Goal: Task Accomplishment & Management: Manage account settings

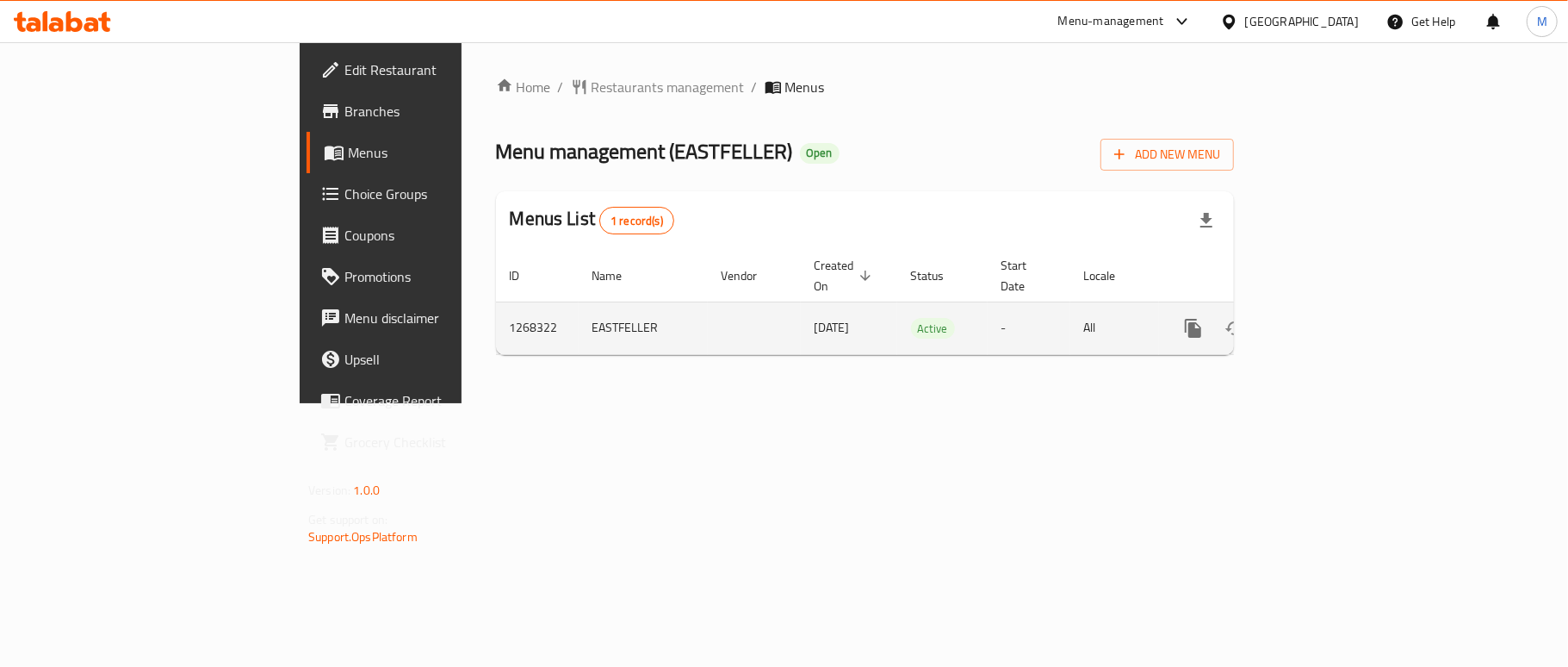
click at [496, 308] on td "1268322" at bounding box center [537, 327] width 83 height 53
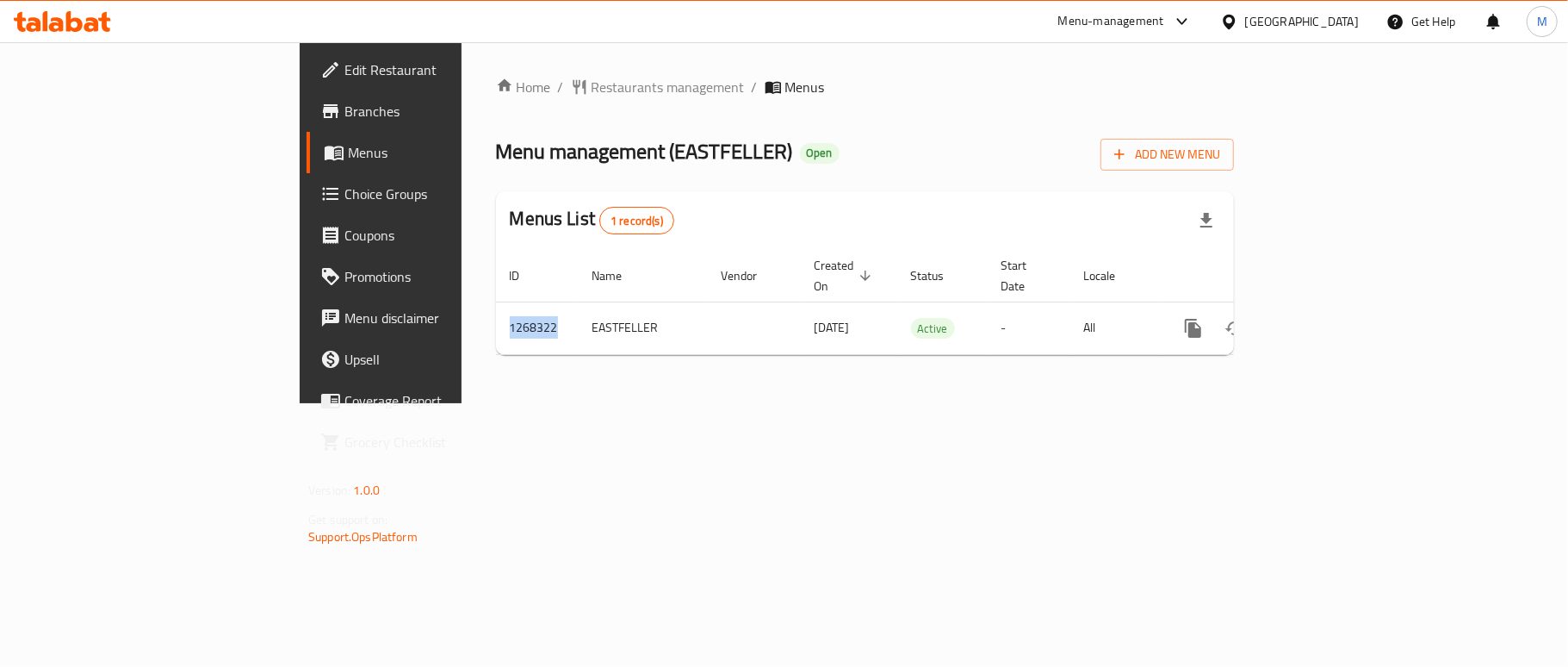
copy td "1268322"
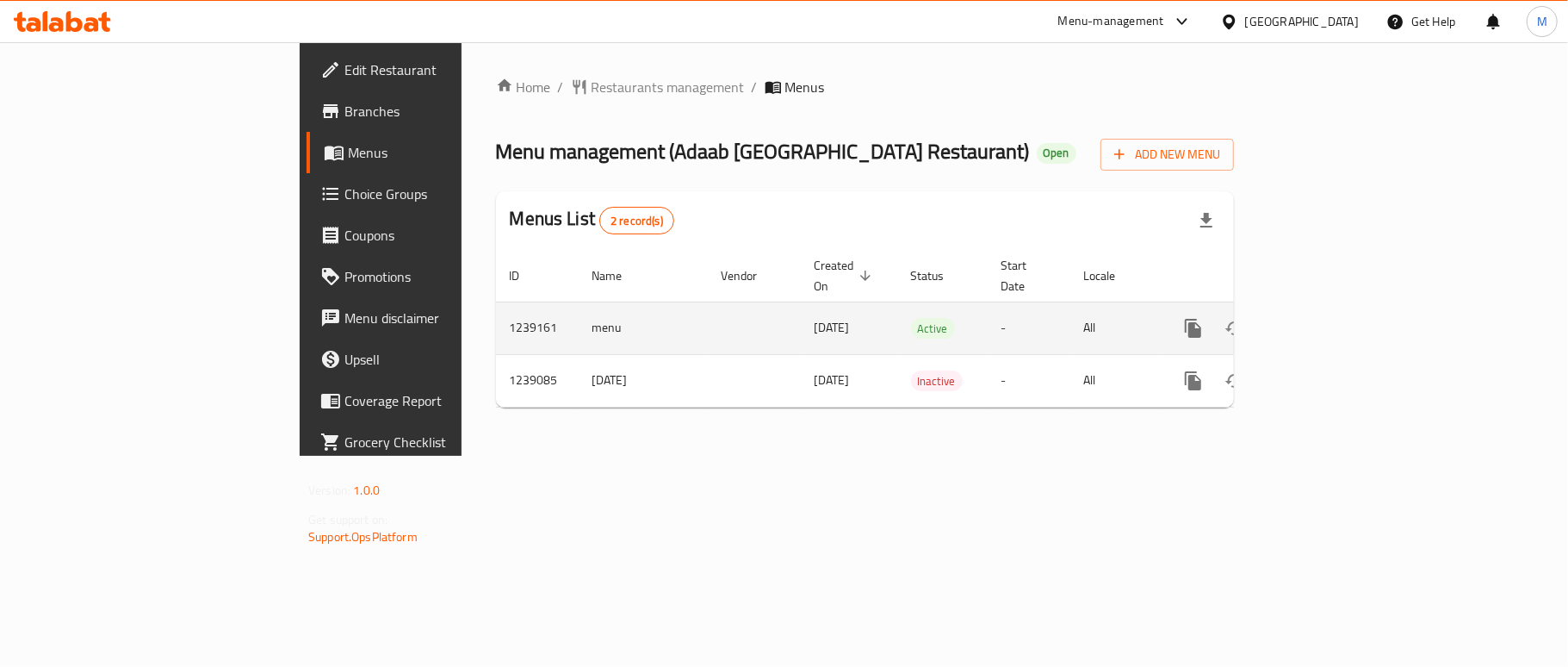
click at [1328, 318] on icon "enhanced table" at bounding box center [1318, 328] width 21 height 21
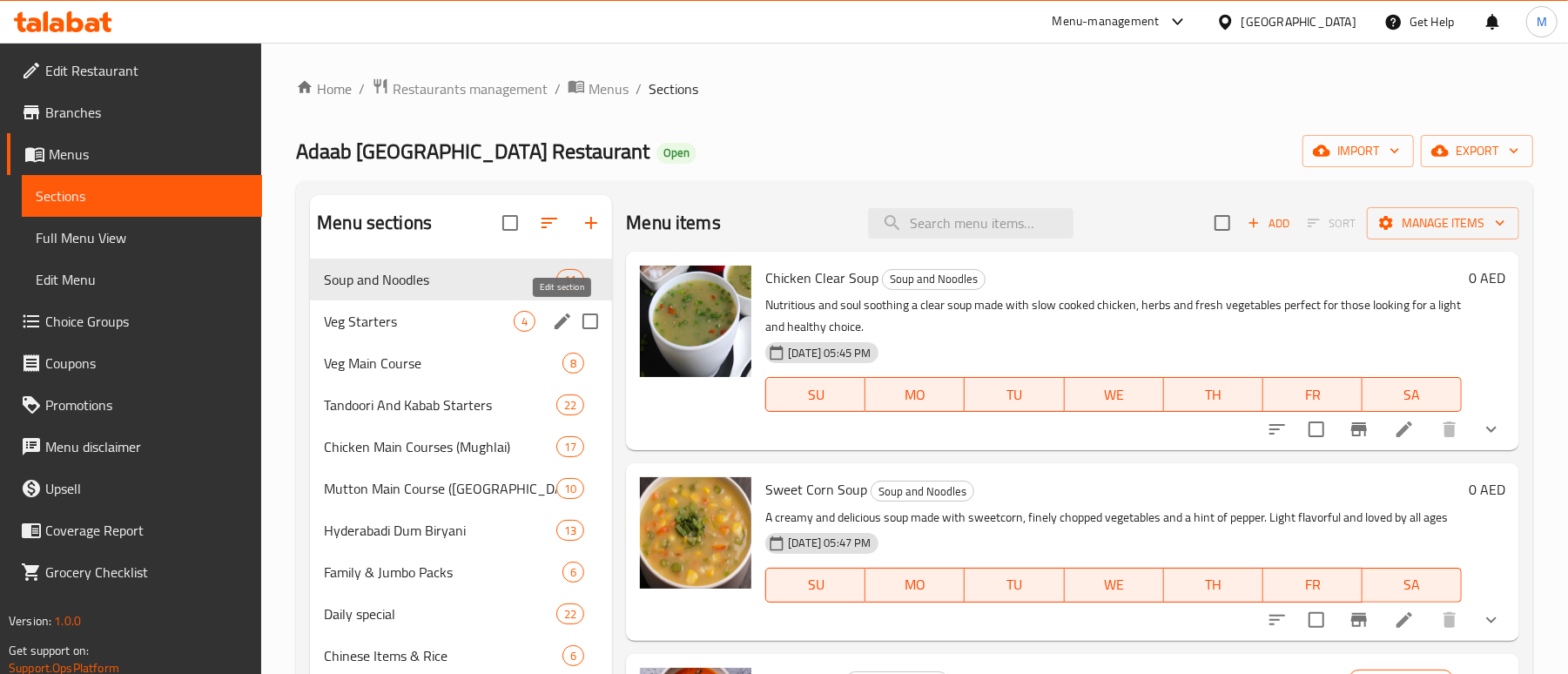
click at [562, 327] on icon "edit" at bounding box center [562, 321] width 21 height 21
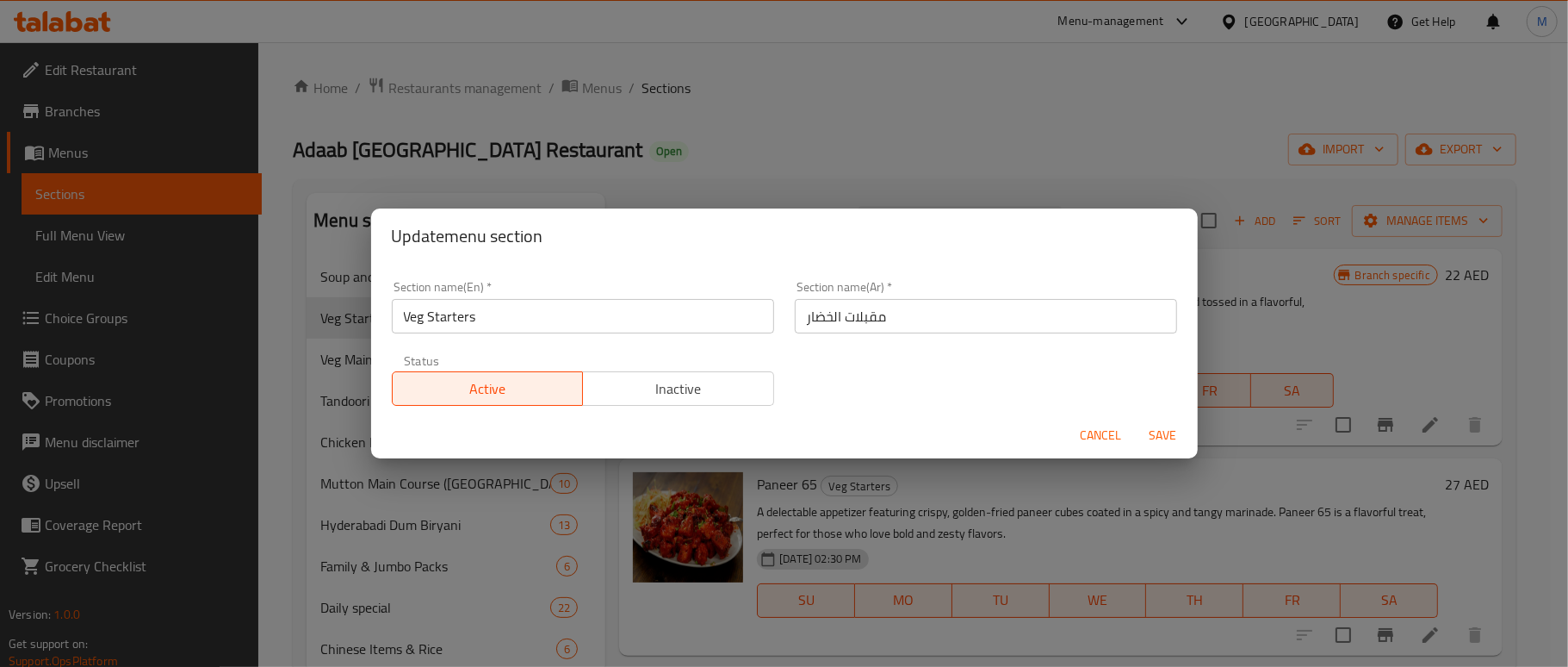
click at [1086, 432] on span "Cancel" at bounding box center [1101, 435] width 41 height 22
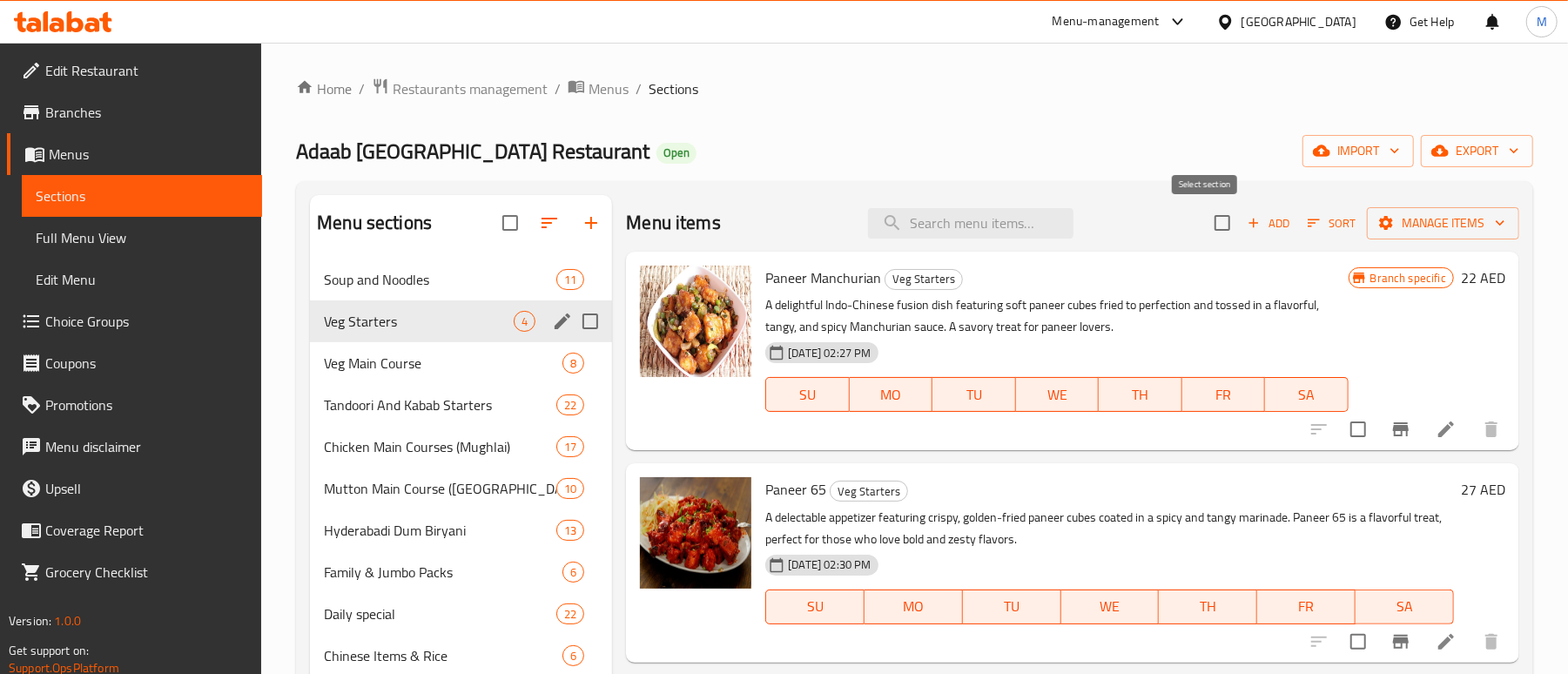
click at [1204, 228] on input "checkbox" at bounding box center [1222, 223] width 37 height 37
checkbox input "true"
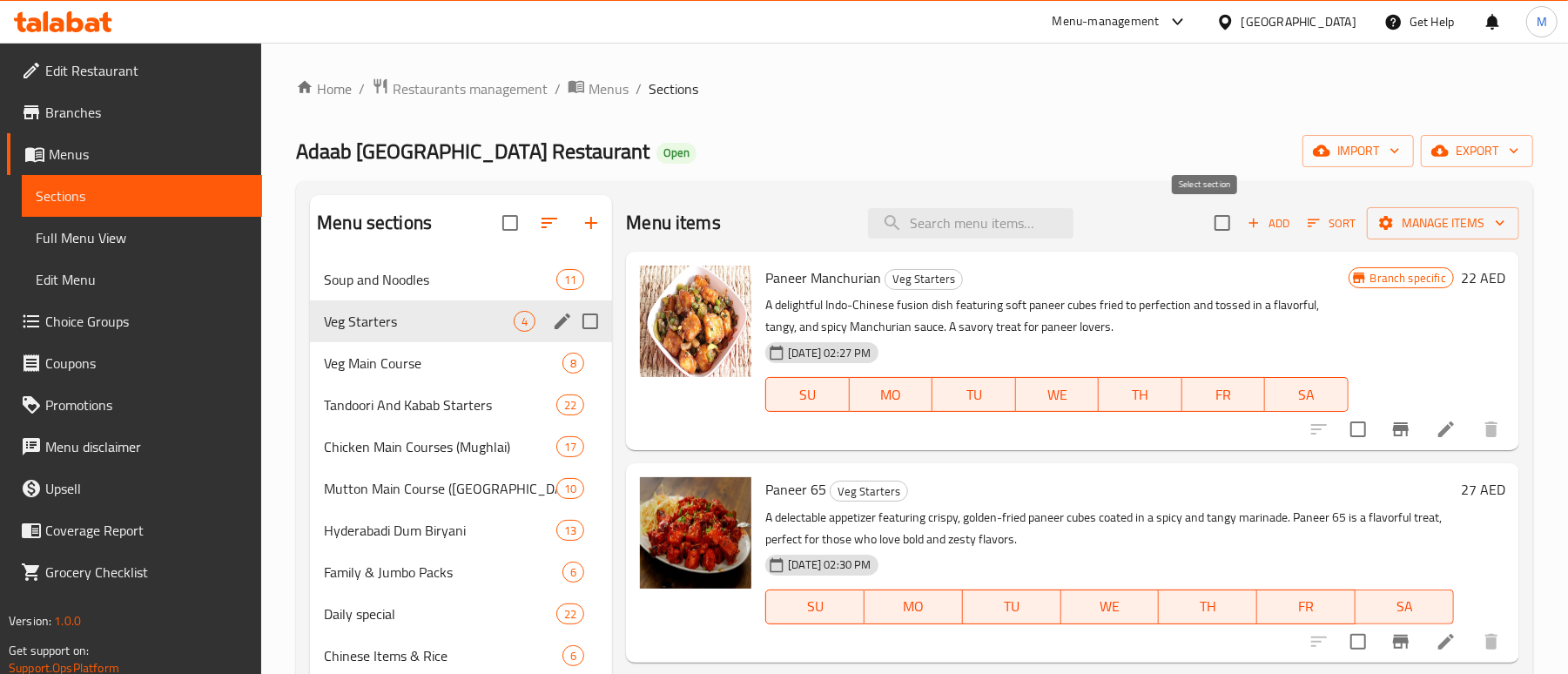
checkbox input "true"
click at [1434, 221] on span "Manage items" at bounding box center [1442, 223] width 125 height 22
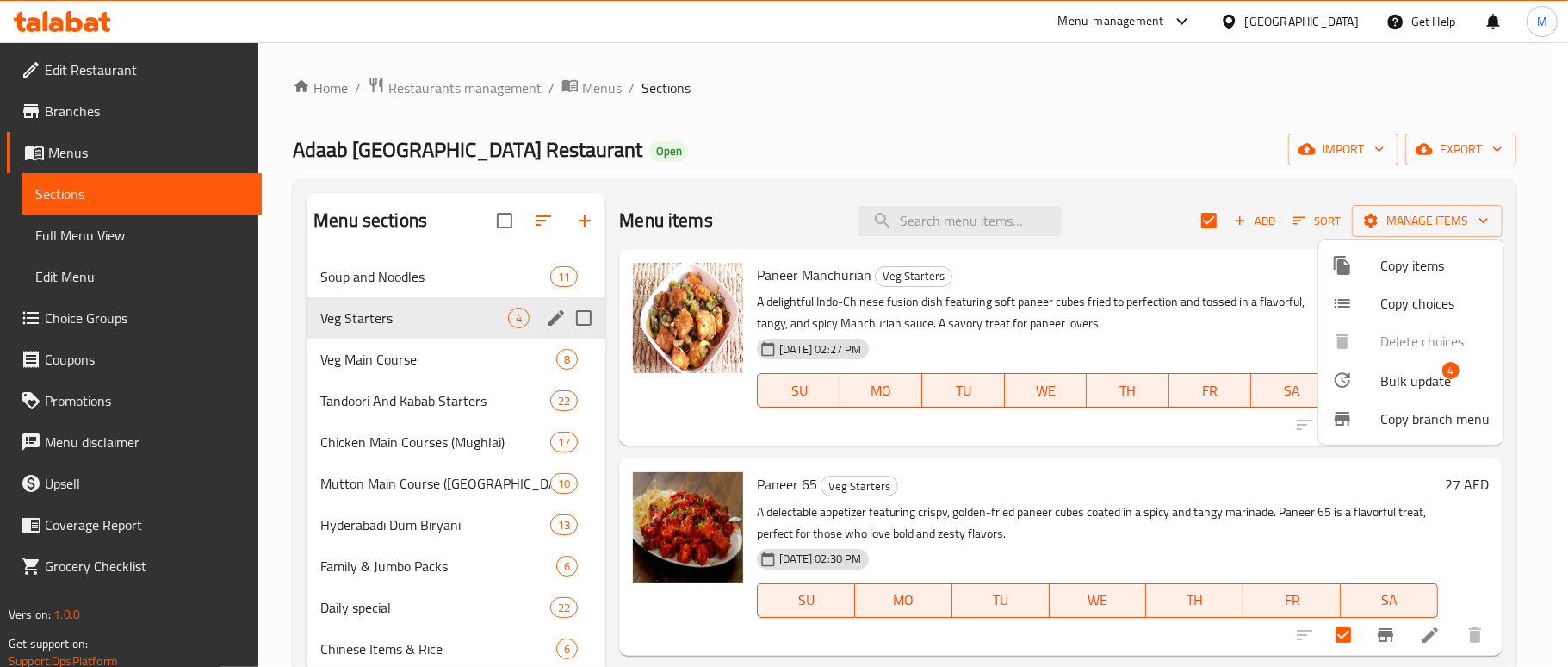
click at [1423, 388] on span "Bulk update" at bounding box center [1415, 381] width 71 height 21
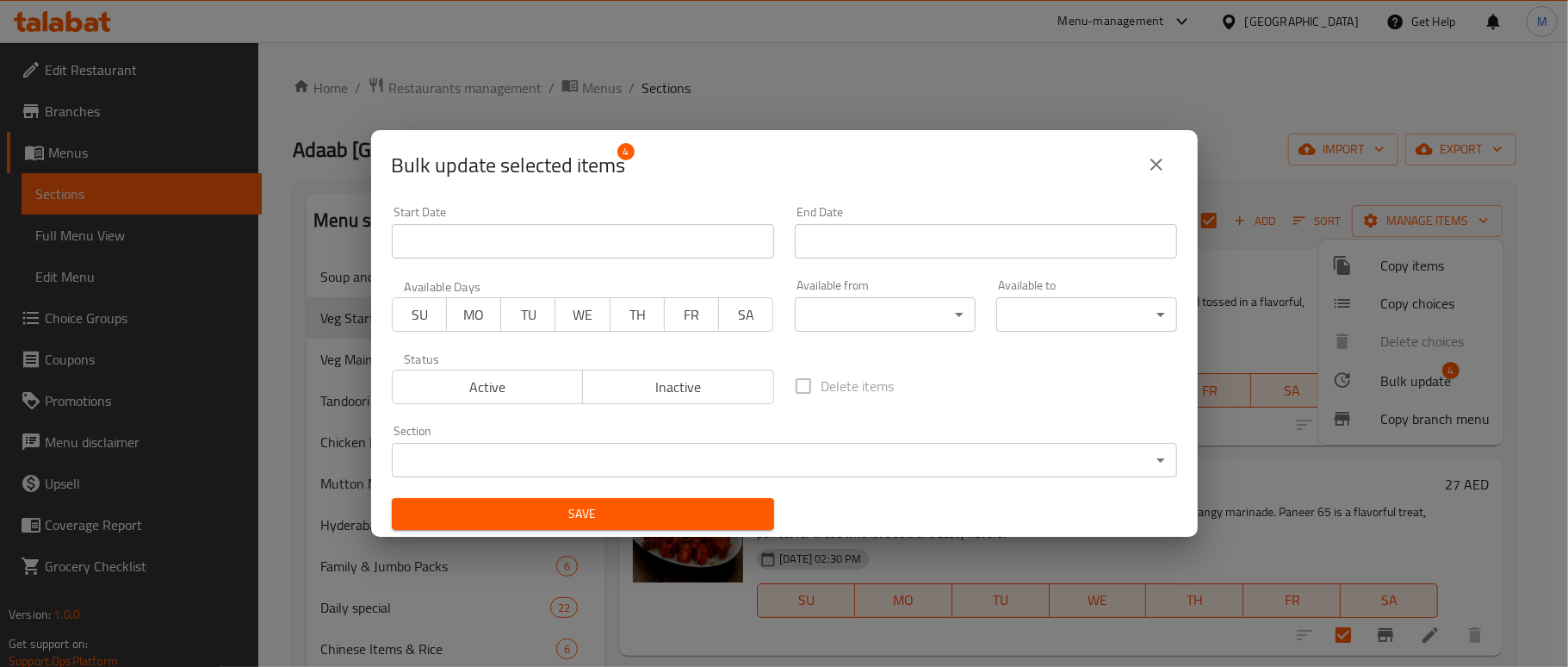
click at [1148, 162] on icon "close" at bounding box center [1156, 164] width 21 height 21
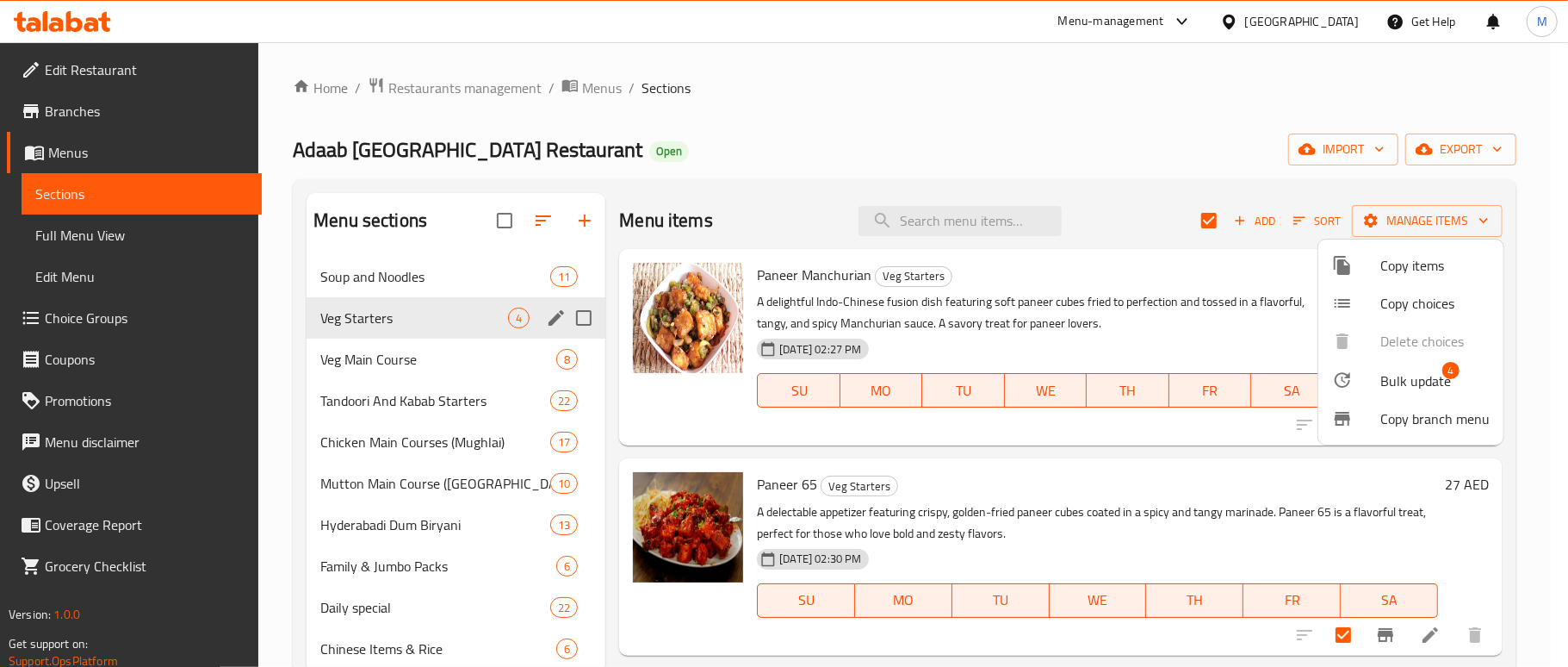
click at [971, 149] on div at bounding box center [784, 334] width 1568 height 667
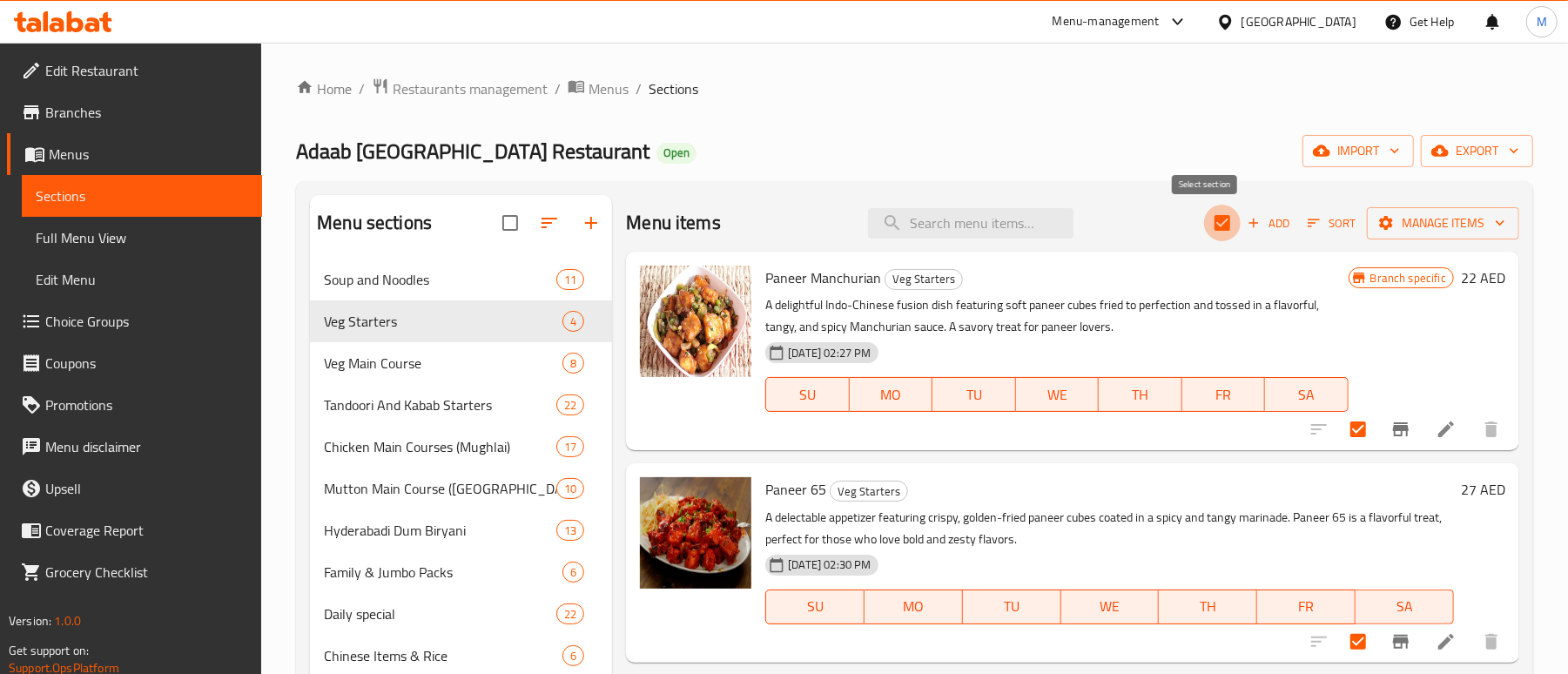
click at [1207, 237] on input "checkbox" at bounding box center [1222, 223] width 37 height 37
checkbox input "false"
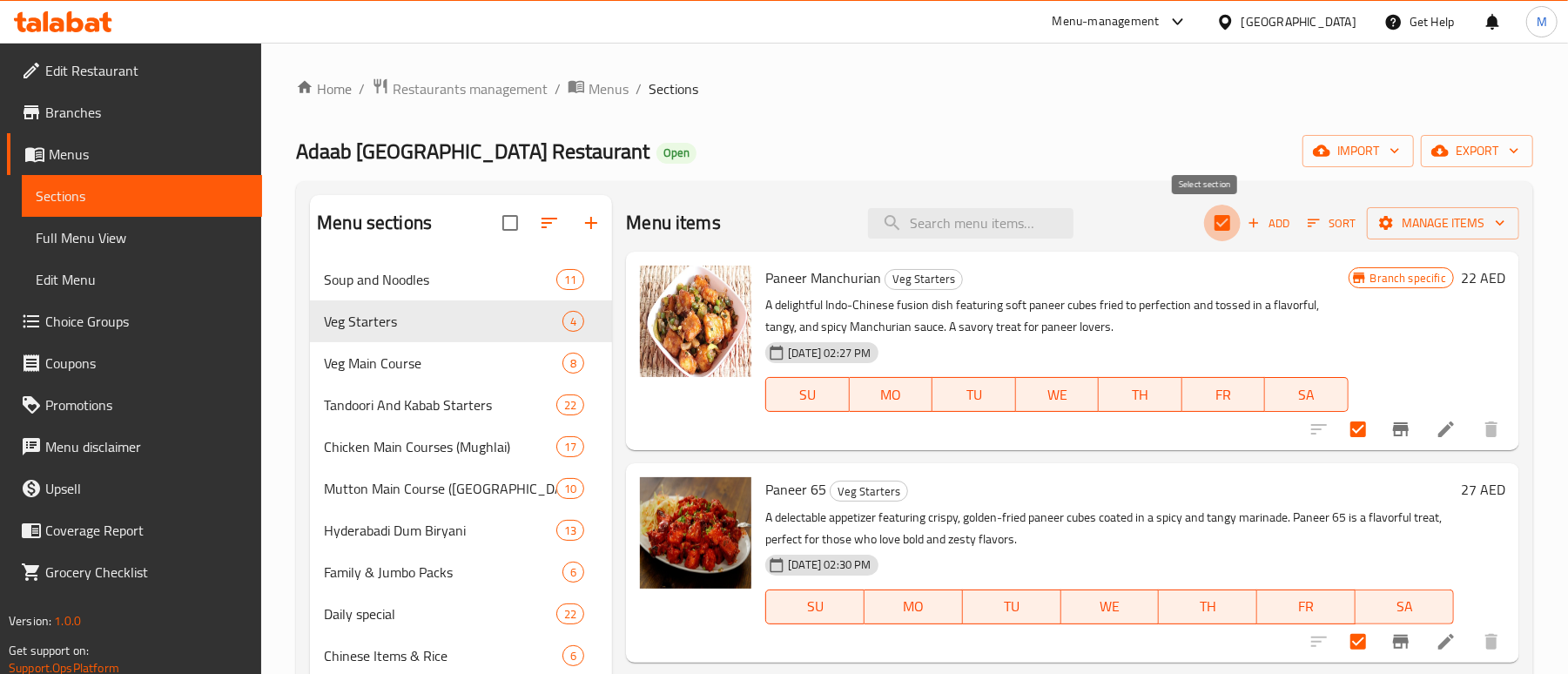
checkbox input "false"
